Goal: Check status: Check status

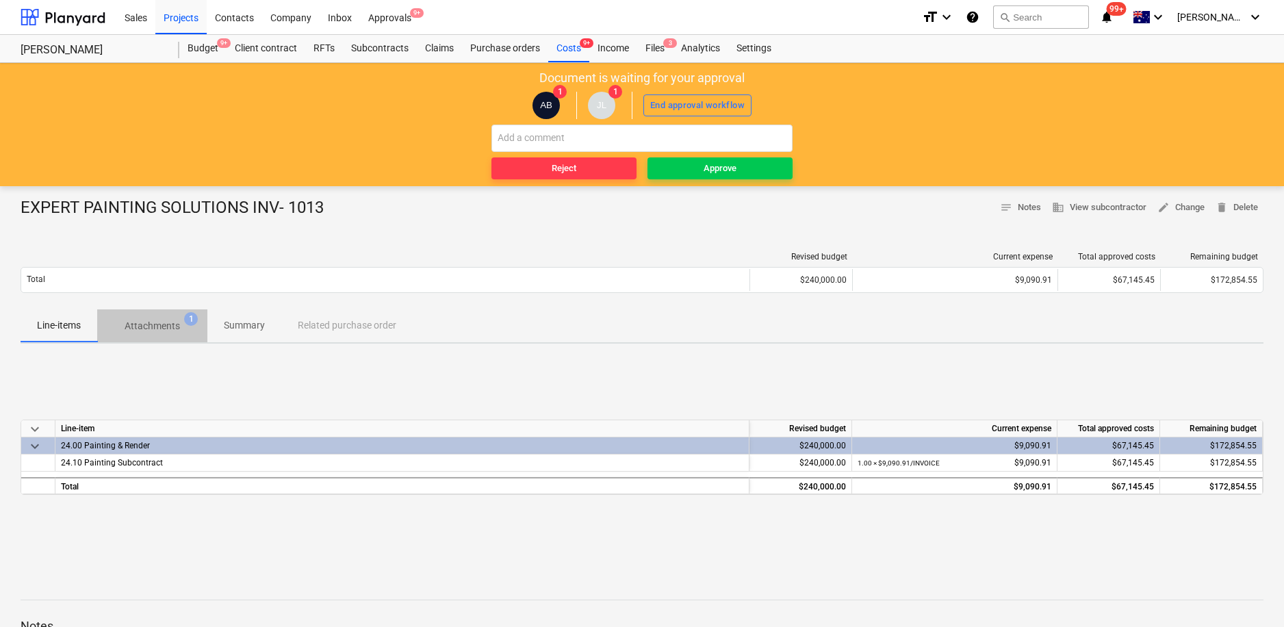
click at [174, 329] on p "Attachments" at bounding box center [152, 326] width 55 height 14
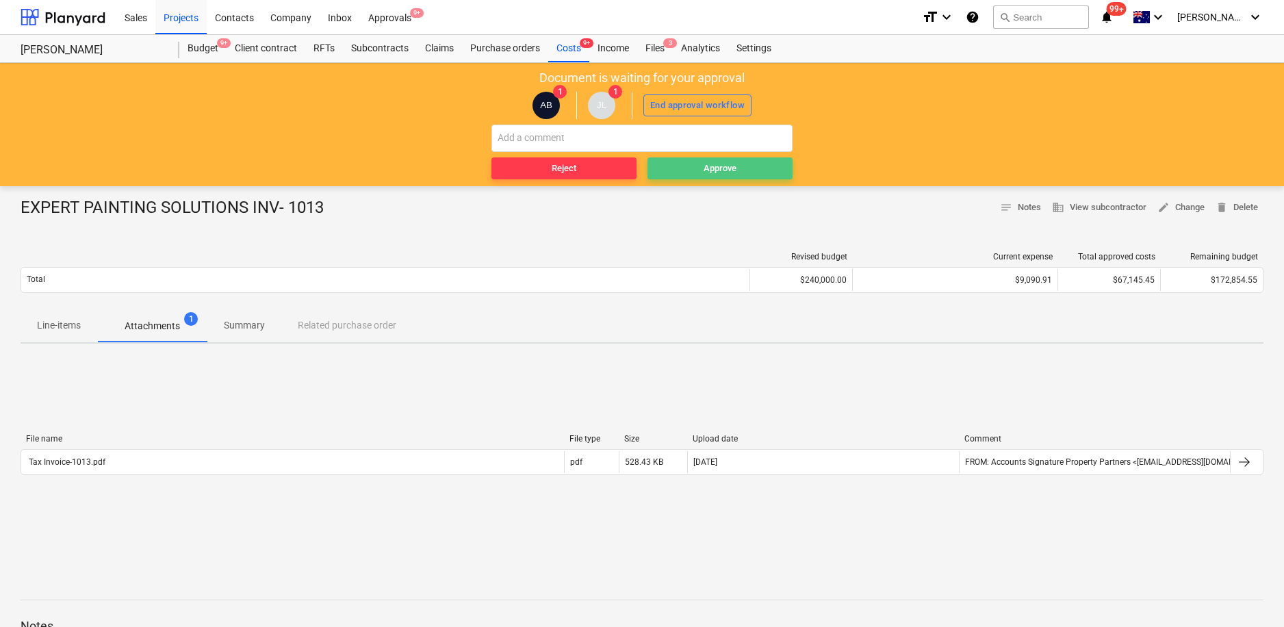
click at [700, 164] on span "Approve" at bounding box center [720, 169] width 134 height 16
